Goal: Task Accomplishment & Management: Manage account settings

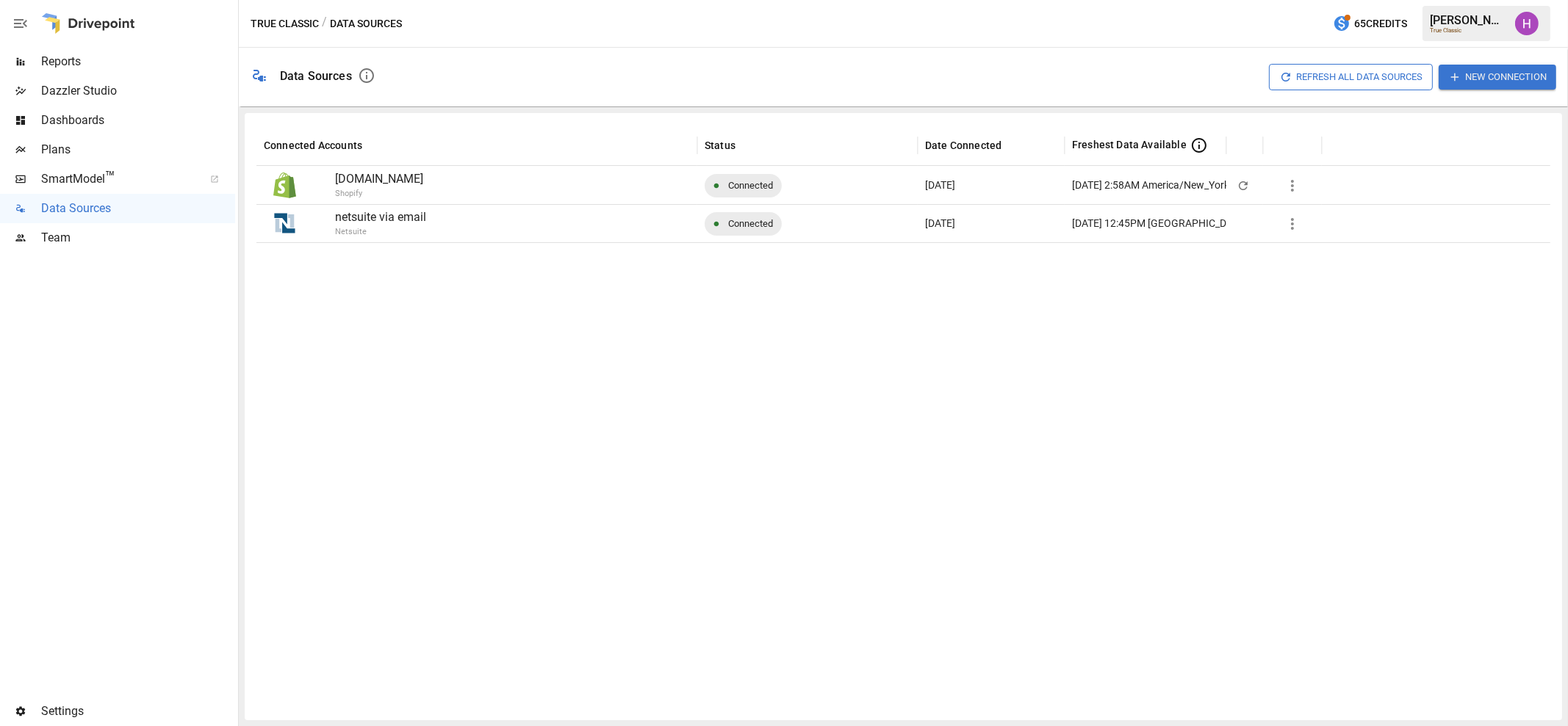
click at [44, 240] on span "Team" at bounding box center [138, 238] width 194 height 18
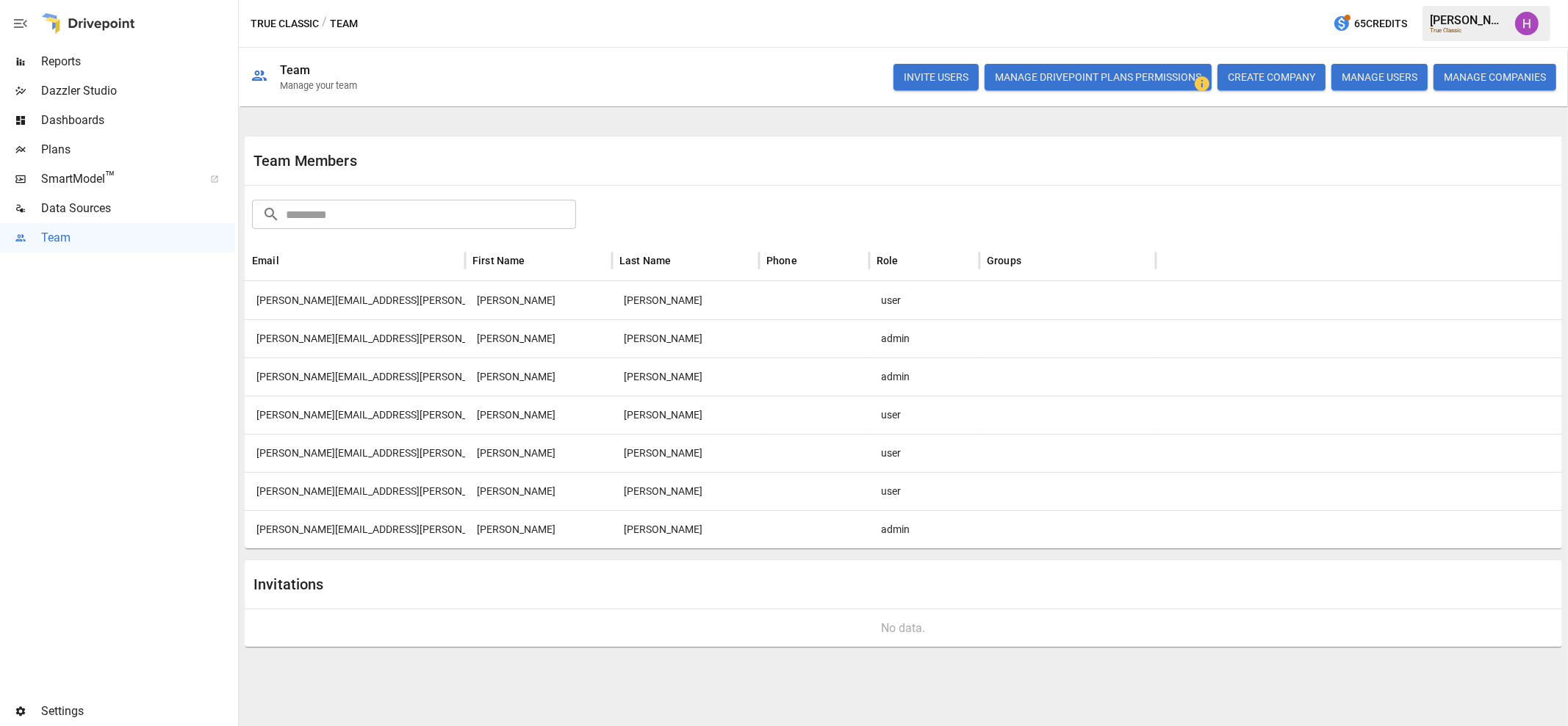
click at [881, 458] on div "user" at bounding box center [925, 452] width 110 height 38
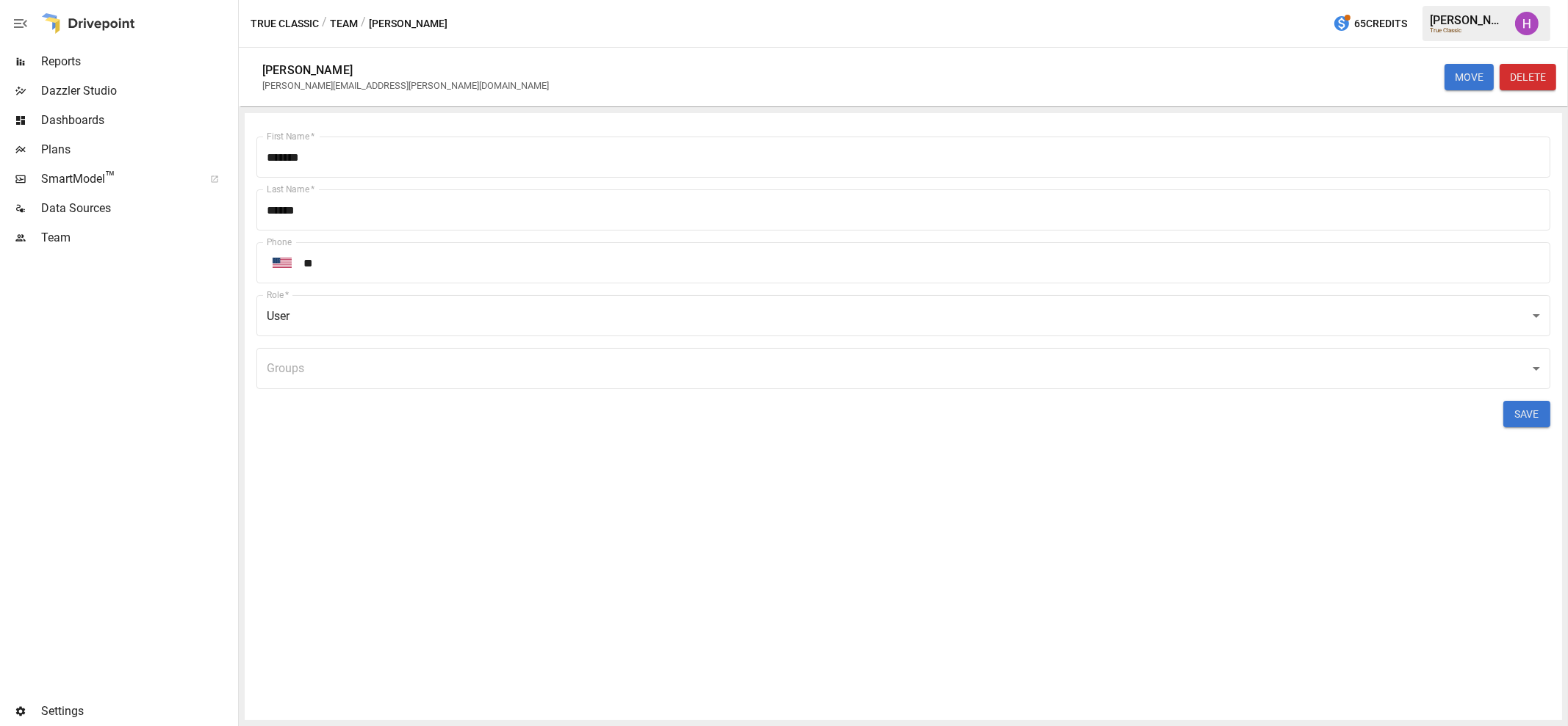
click at [1522, 69] on button "DELETE" at bounding box center [1528, 77] width 57 height 26
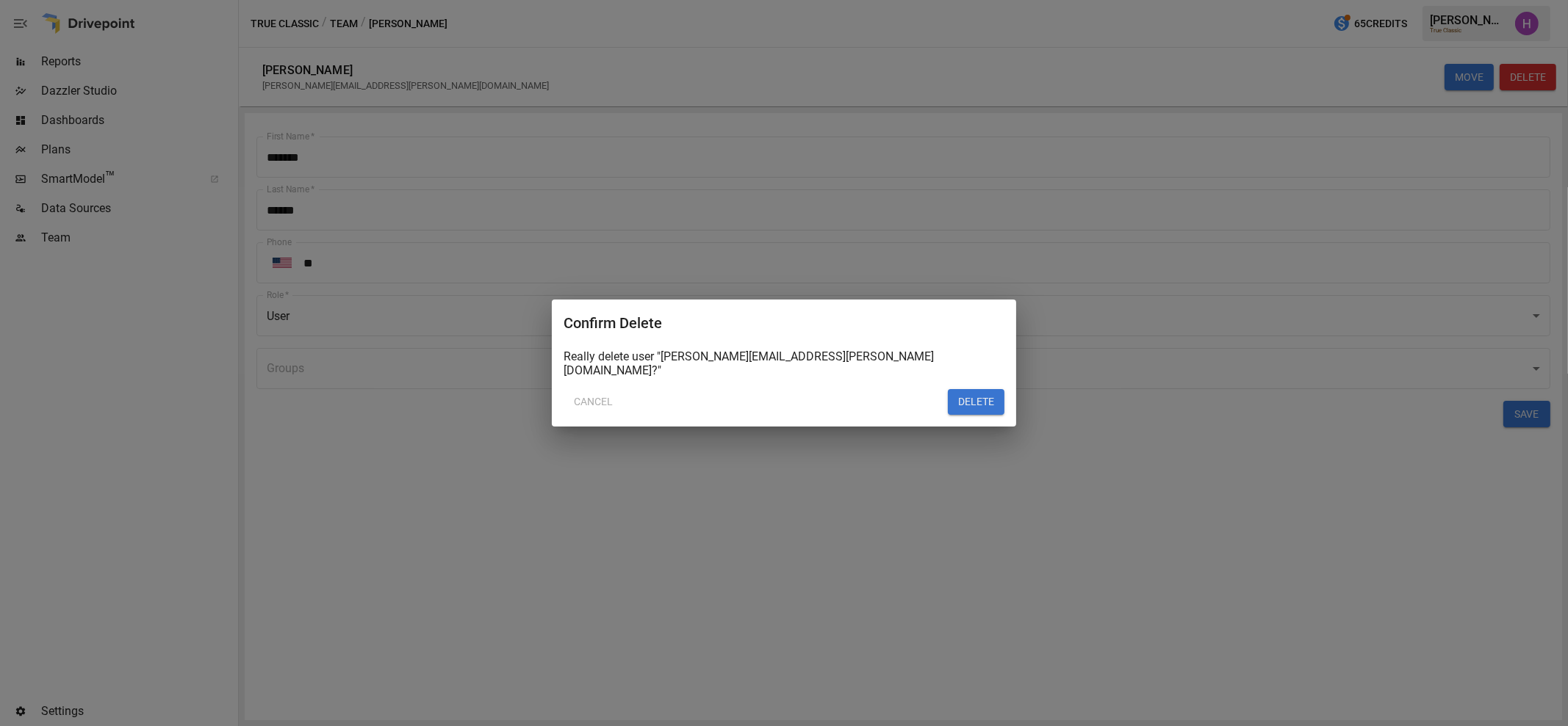
click at [991, 400] on button "DELETE" at bounding box center [976, 403] width 57 height 26
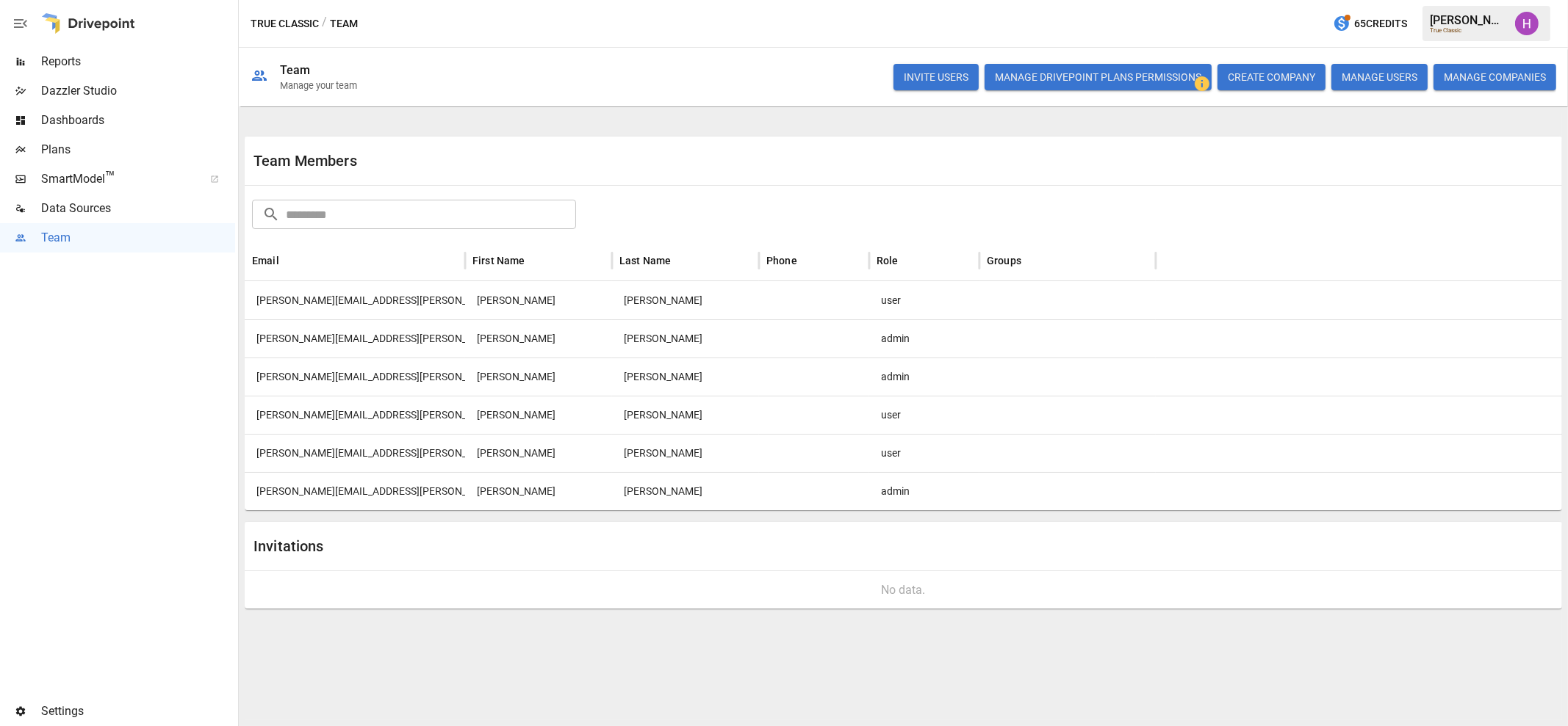
click at [945, 18] on div "True Classic / Team 65 Credits [PERSON_NAME] True Classic" at bounding box center [903, 23] width 1329 height 47
